Goal: Information Seeking & Learning: Learn about a topic

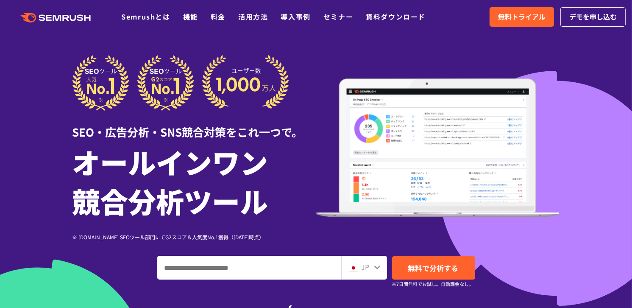
click at [255, 157] on h1 "オールインワン 競合分析ツール" at bounding box center [194, 181] width 244 height 78
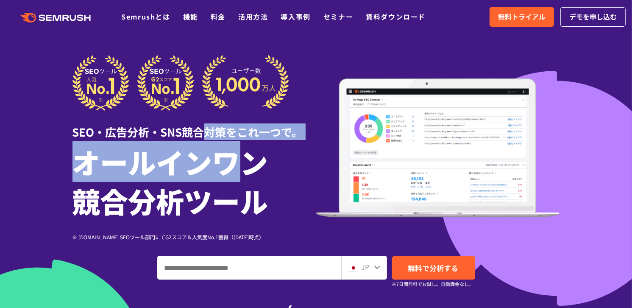
drag, startPoint x: 211, startPoint y: 145, endPoint x: 237, endPoint y: 169, distance: 35.7
click at [237, 167] on div "SEO・広告分析・SNS競合対策をこれ一つで。 オールインワン 競合分析ツール ※ [DOMAIN_NAME] SEOツール部門にてG2スコア＆人気度No.1…" at bounding box center [194, 148] width 244 height 186
click at [237, 169] on h1 "オールインワン 競合分析ツール" at bounding box center [194, 181] width 244 height 78
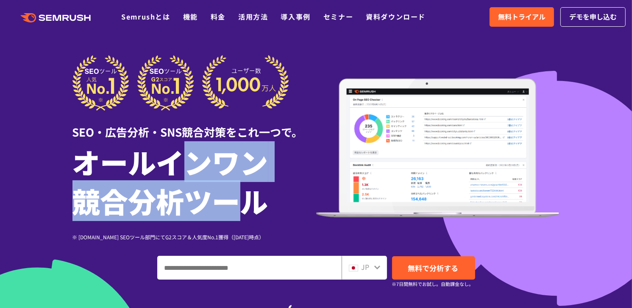
drag, startPoint x: 249, startPoint y: 182, endPoint x: 171, endPoint y: 162, distance: 80.4
click at [178, 164] on h1 "オールインワン 競合分析ツール" at bounding box center [194, 181] width 244 height 78
click at [169, 161] on h1 "オールインワン 競合分析ツール" at bounding box center [194, 181] width 244 height 78
click at [169, 162] on h1 "オールインワン 競合分析ツール" at bounding box center [194, 181] width 244 height 78
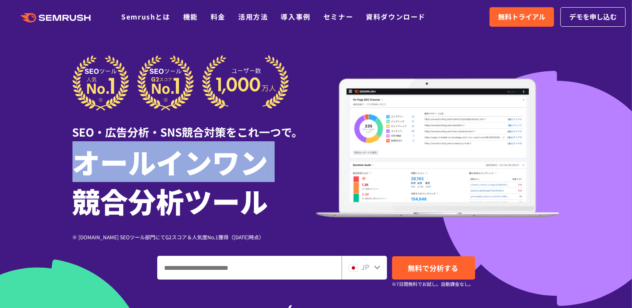
click at [169, 161] on h1 "オールインワン 競合分析ツール" at bounding box center [194, 181] width 244 height 78
drag, startPoint x: 169, startPoint y: 161, endPoint x: 200, endPoint y: 94, distance: 73.0
click at [168, 145] on h1 "オールインワン 競合分析ツール" at bounding box center [194, 181] width 244 height 78
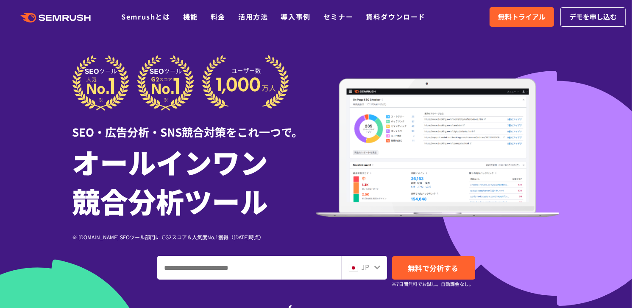
click at [277, 183] on h1 "オールインワン 競合分析ツール" at bounding box center [194, 181] width 244 height 78
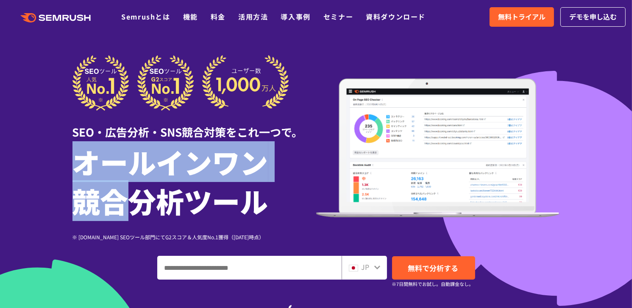
drag, startPoint x: 68, startPoint y: 180, endPoint x: 120, endPoint y: 202, distance: 57.0
click at [120, 202] on div "SEO・広告分析・SNS競合対策をこれ一つで。 オールインワン 競合分析ツール ※ [DOMAIN_NAME] SEOツール部門にてG2スコア＆人気度No.1…" at bounding box center [316, 200] width 504 height 290
click at [119, 203] on h1 "オールインワン 競合分析ツール" at bounding box center [194, 181] width 244 height 78
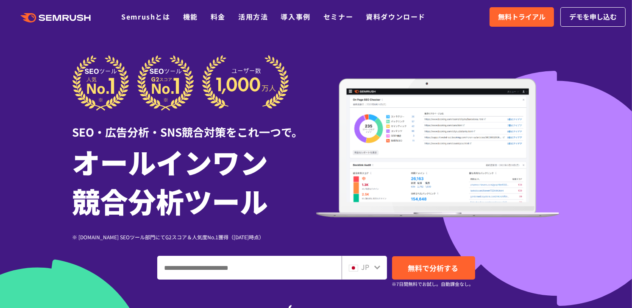
click at [158, 212] on h1 "オールインワン 競合分析ツール" at bounding box center [194, 181] width 244 height 78
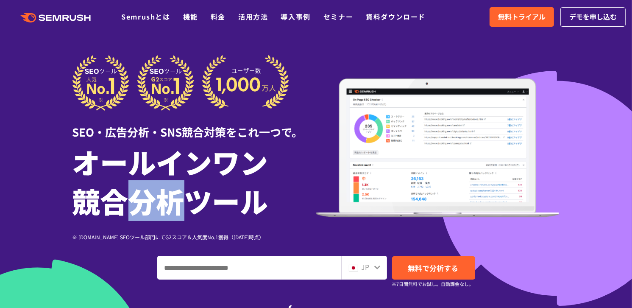
click at [158, 211] on h1 "オールインワン 競合分析ツール" at bounding box center [194, 181] width 244 height 78
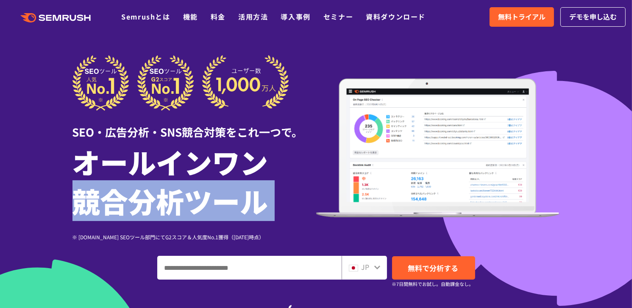
click at [158, 211] on h1 "オールインワン 競合分析ツール" at bounding box center [194, 181] width 244 height 78
drag, startPoint x: 158, startPoint y: 211, endPoint x: 156, endPoint y: 207, distance: 4.4
click at [158, 211] on h1 "オールインワン 競合分析ツール" at bounding box center [194, 181] width 244 height 78
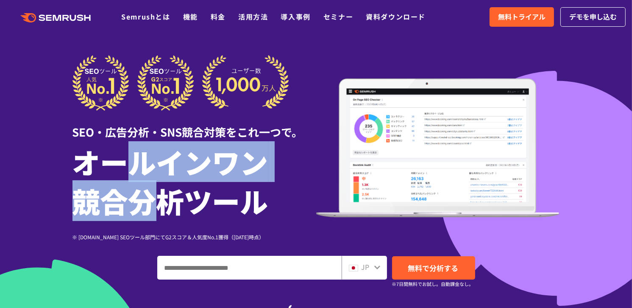
drag, startPoint x: 139, startPoint y: 172, endPoint x: 164, endPoint y: 204, distance: 41.0
click at [164, 204] on h1 "オールインワン 競合分析ツール" at bounding box center [194, 181] width 244 height 78
click at [165, 204] on h1 "オールインワン 競合分析ツール" at bounding box center [194, 181] width 244 height 78
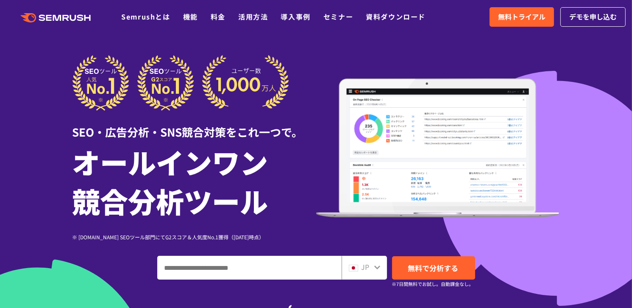
click at [188, 211] on h1 "オールインワン 競合分析ツール" at bounding box center [194, 181] width 244 height 78
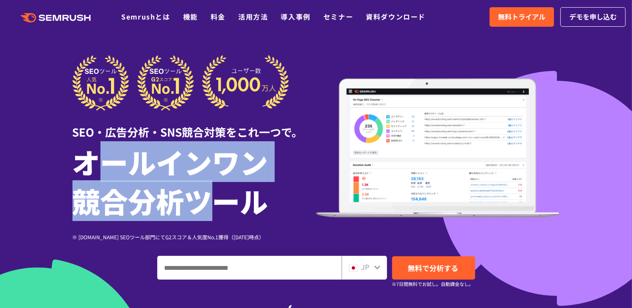
drag, startPoint x: 208, startPoint y: 215, endPoint x: 68, endPoint y: 138, distance: 159.5
click at [83, 144] on h1 "オールインワン 競合分析ツール" at bounding box center [194, 181] width 244 height 78
click at [79, 152] on h1 "オールインワン 競合分析ツール" at bounding box center [194, 181] width 244 height 78
drag, startPoint x: 94, startPoint y: 163, endPoint x: 216, endPoint y: 218, distance: 133.3
click at [214, 217] on h1 "オールインワン 競合分析ツール" at bounding box center [194, 181] width 244 height 78
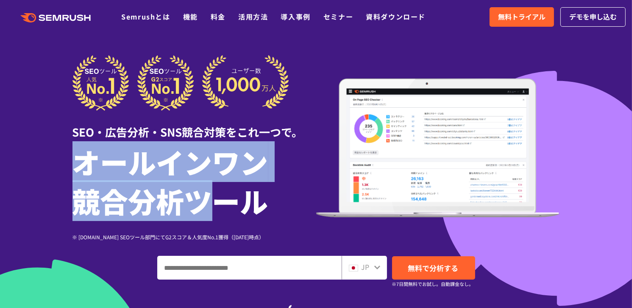
click at [211, 215] on h1 "オールインワン 競合分析ツール" at bounding box center [194, 181] width 244 height 78
click at [183, 196] on h1 "オールインワン 競合分析ツール" at bounding box center [194, 181] width 244 height 78
click at [149, 177] on h1 "オールインワン 競合分析ツール" at bounding box center [194, 181] width 244 height 78
click at [99, 169] on h1 "オールインワン 競合分析ツール" at bounding box center [194, 181] width 244 height 78
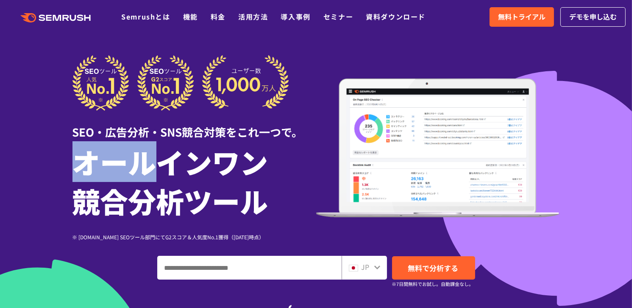
click at [99, 169] on h1 "オールインワン 競合分析ツール" at bounding box center [194, 181] width 244 height 78
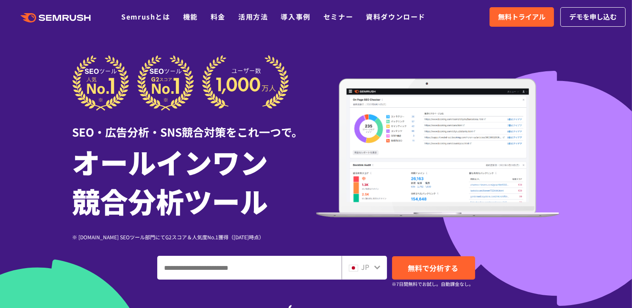
click at [200, 199] on h1 "オールインワン 競合分析ツール" at bounding box center [194, 181] width 244 height 78
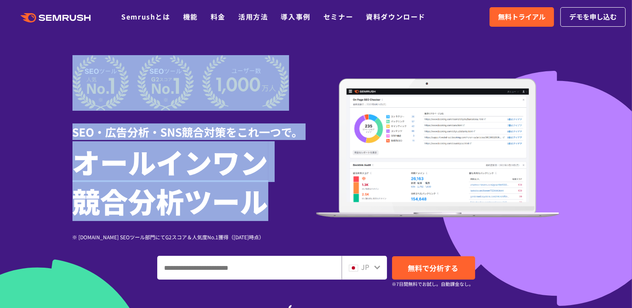
drag, startPoint x: 251, startPoint y: 201, endPoint x: 58, endPoint y: 160, distance: 196.8
click at [58, 160] on section "SEO・広告分析・SNS競合対策をこれ一つで。 オールインワン 競合分析ツール ※ [DOMAIN_NAME] SEOツール部門にてG2スコア＆人気度No.1…" at bounding box center [316, 236] width 632 height 472
click at [97, 157] on h1 "オールインワン 競合分析ツール" at bounding box center [194, 181] width 244 height 78
click at [95, 156] on h1 "オールインワン 競合分析ツール" at bounding box center [194, 181] width 244 height 78
click at [86, 155] on h1 "オールインワン 競合分析ツール" at bounding box center [194, 181] width 244 height 78
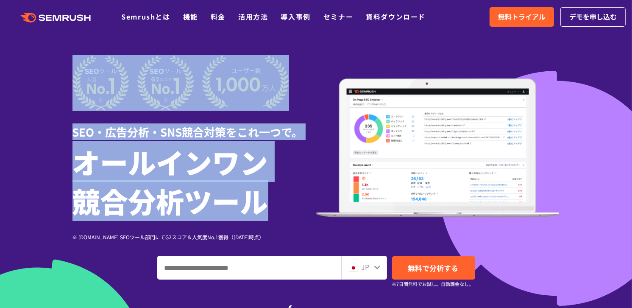
click at [86, 154] on h1 "オールインワン 競合分析ツール" at bounding box center [194, 181] width 244 height 78
click at [35, 169] on div at bounding box center [316, 236] width 632 height 472
